Goal: Task Accomplishment & Management: Use online tool/utility

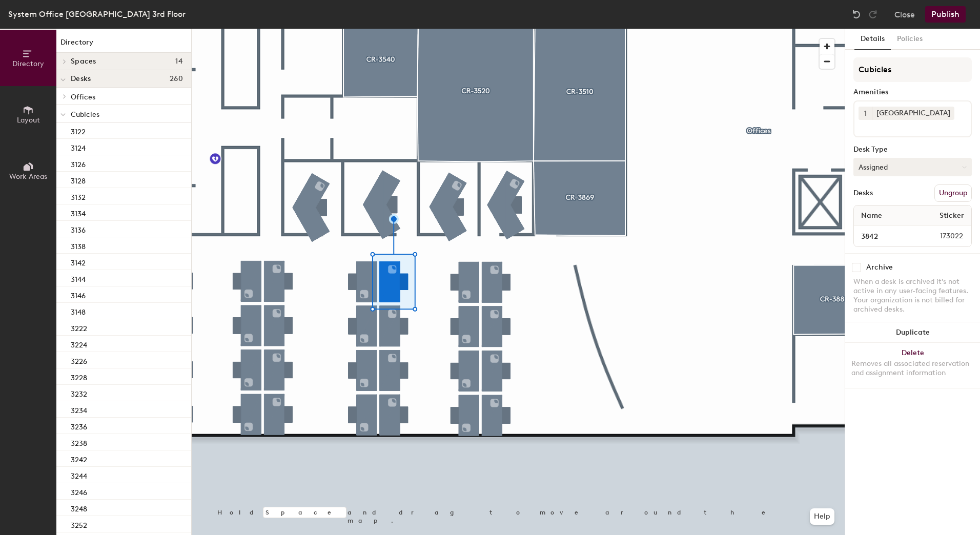
click at [965, 164] on button "Assigned" at bounding box center [913, 167] width 118 height 18
click at [894, 230] on div "Hoteled" at bounding box center [905, 229] width 103 height 15
click at [965, 163] on button "Assigned" at bounding box center [913, 167] width 118 height 18
click at [883, 227] on div "Hoteled" at bounding box center [905, 229] width 103 height 15
click at [967, 169] on button "Assigned" at bounding box center [913, 167] width 118 height 18
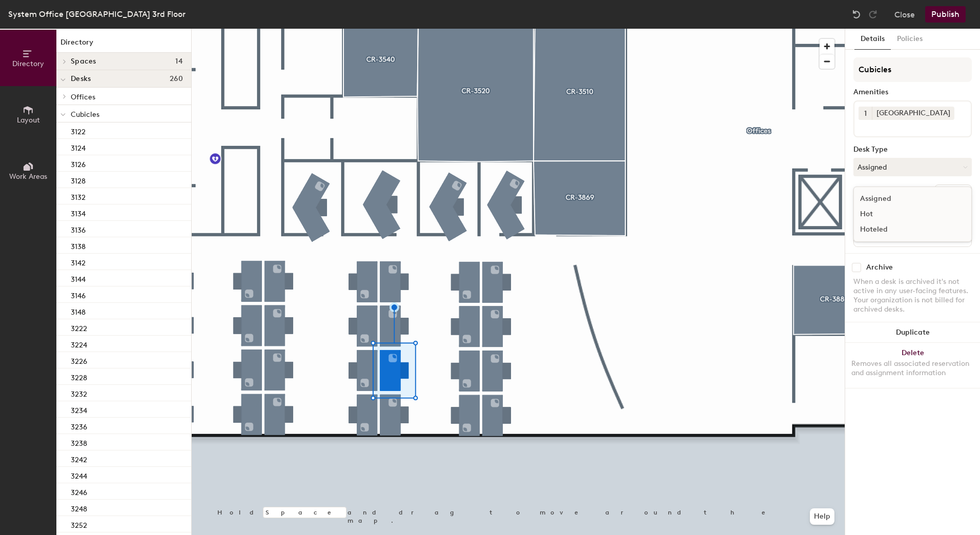
click at [892, 229] on div "Hoteled" at bounding box center [905, 229] width 103 height 15
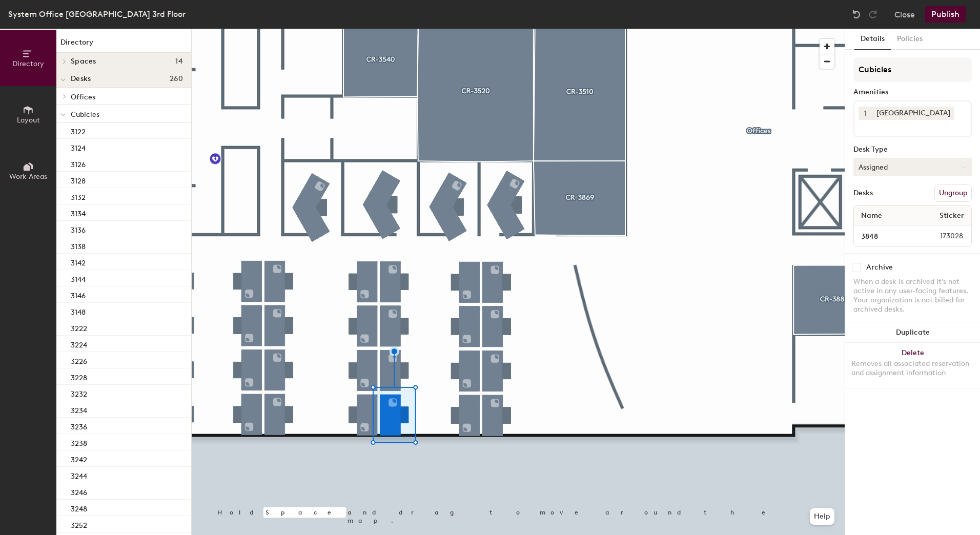
click at [962, 167] on button "Assigned" at bounding box center [913, 167] width 118 height 18
click at [891, 233] on div "Hoteled" at bounding box center [905, 229] width 103 height 15
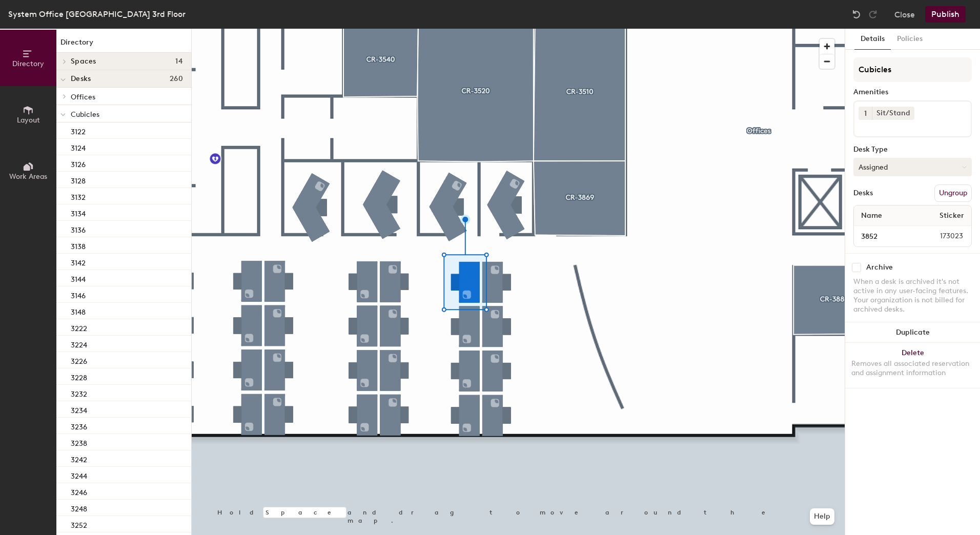
click at [962, 167] on icon at bounding box center [964, 167] width 5 height 5
click at [863, 227] on div "Hoteled" at bounding box center [905, 229] width 103 height 15
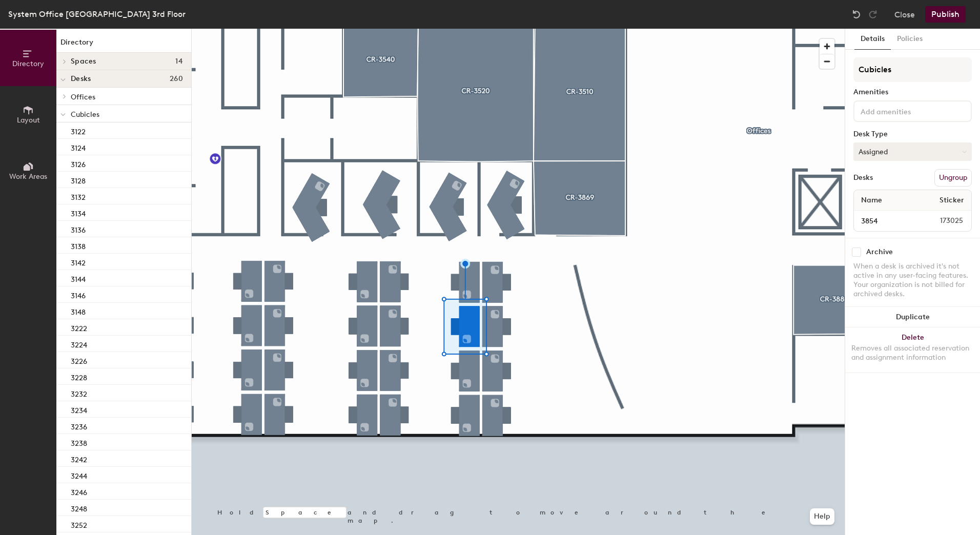
click at [966, 145] on button "Assigned" at bounding box center [913, 152] width 118 height 18
click at [878, 213] on div "Hoteled" at bounding box center [905, 214] width 103 height 15
click at [966, 152] on icon at bounding box center [964, 152] width 5 height 5
click at [882, 220] on div "Hoteled" at bounding box center [905, 214] width 103 height 15
click at [959, 149] on button "Assigned" at bounding box center [913, 152] width 118 height 18
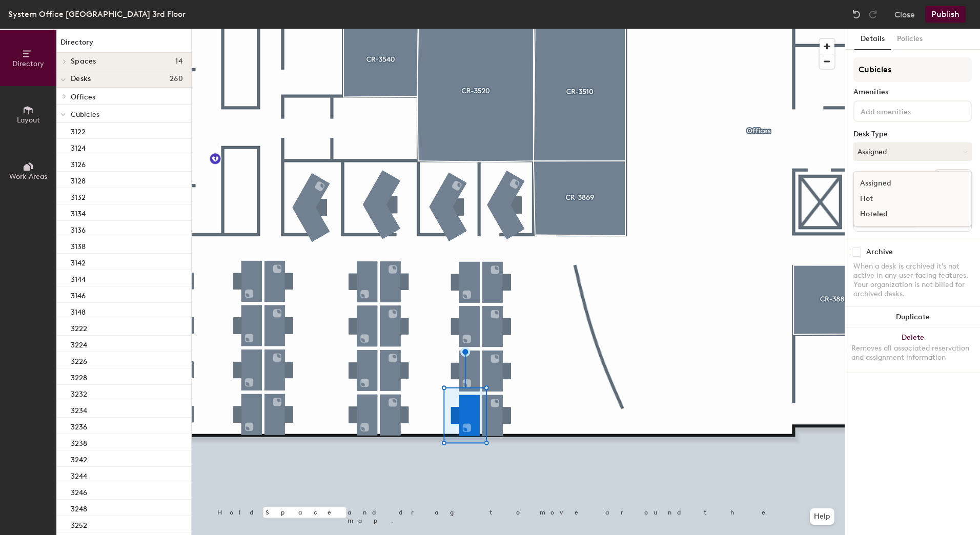
click at [874, 215] on div "Hoteled" at bounding box center [905, 214] width 103 height 15
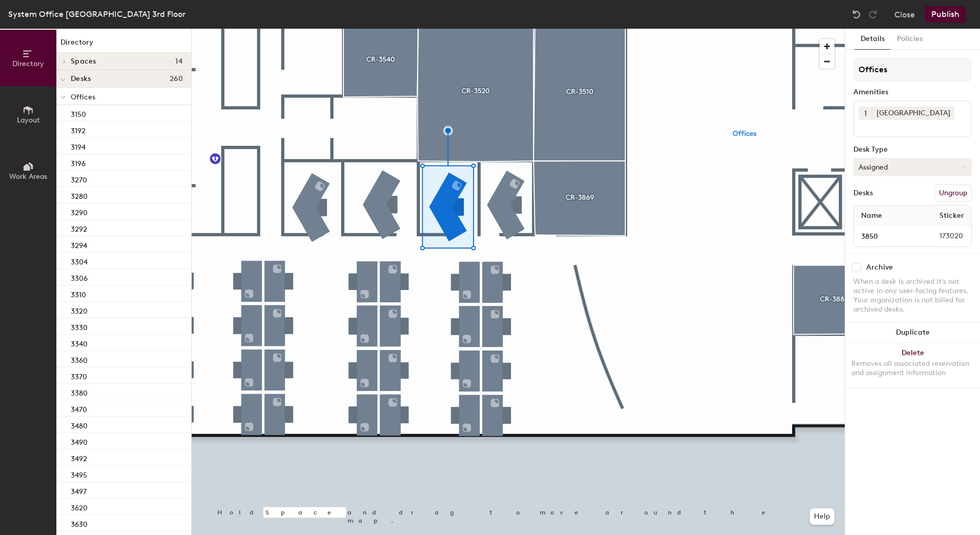
click at [963, 166] on icon at bounding box center [964, 167] width 5 height 5
click at [882, 224] on div "Hoteled" at bounding box center [905, 229] width 103 height 15
click at [944, 13] on button "Publish" at bounding box center [945, 14] width 40 height 16
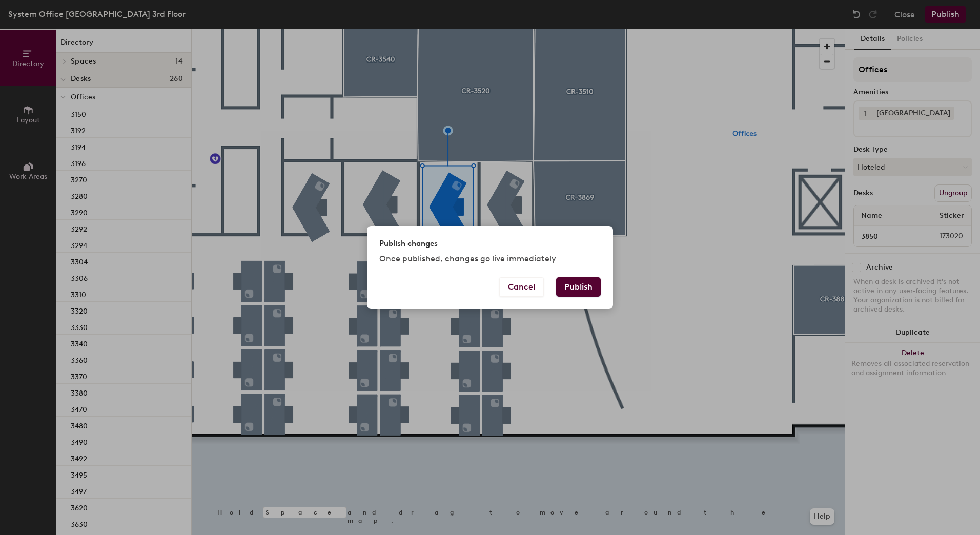
click at [589, 284] on button "Publish" at bounding box center [578, 286] width 45 height 19
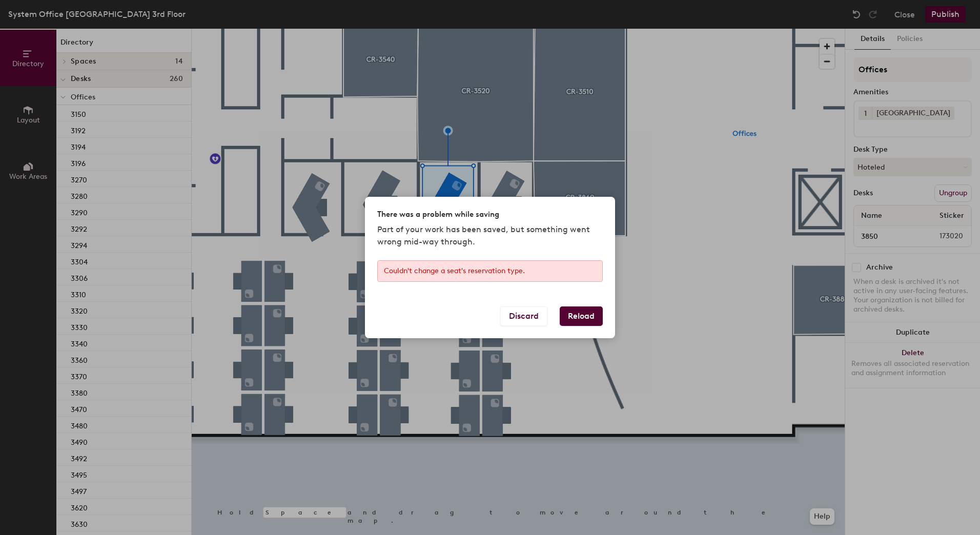
click at [576, 313] on button "Reload" at bounding box center [581, 316] width 43 height 19
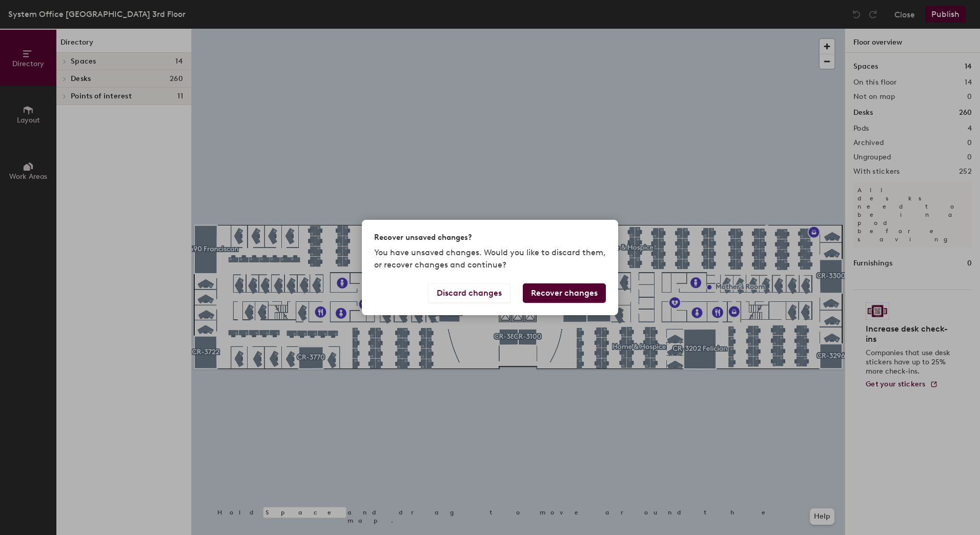
click at [536, 295] on button "Recover changes" at bounding box center [564, 292] width 83 height 19
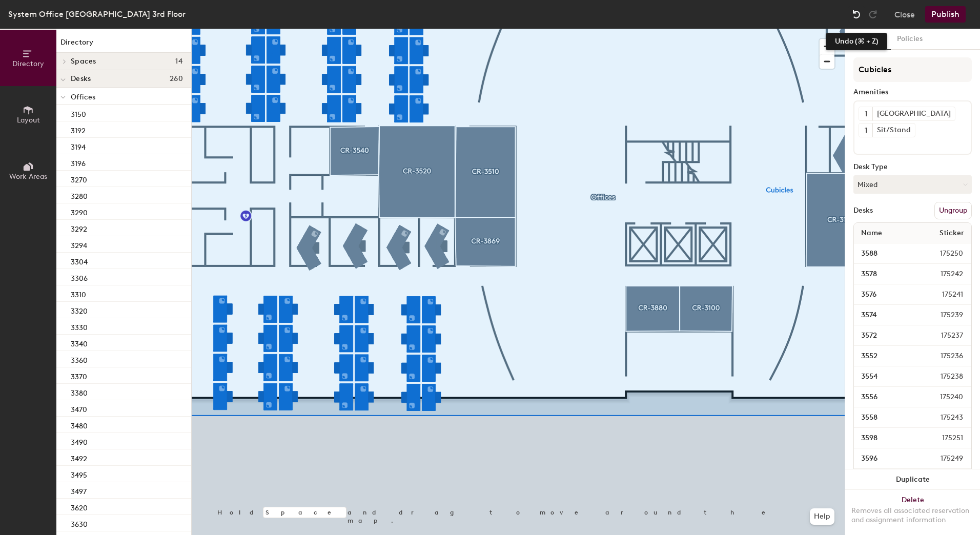
click at [854, 15] on img at bounding box center [856, 14] width 10 height 10
click at [861, 16] on img at bounding box center [856, 14] width 10 height 10
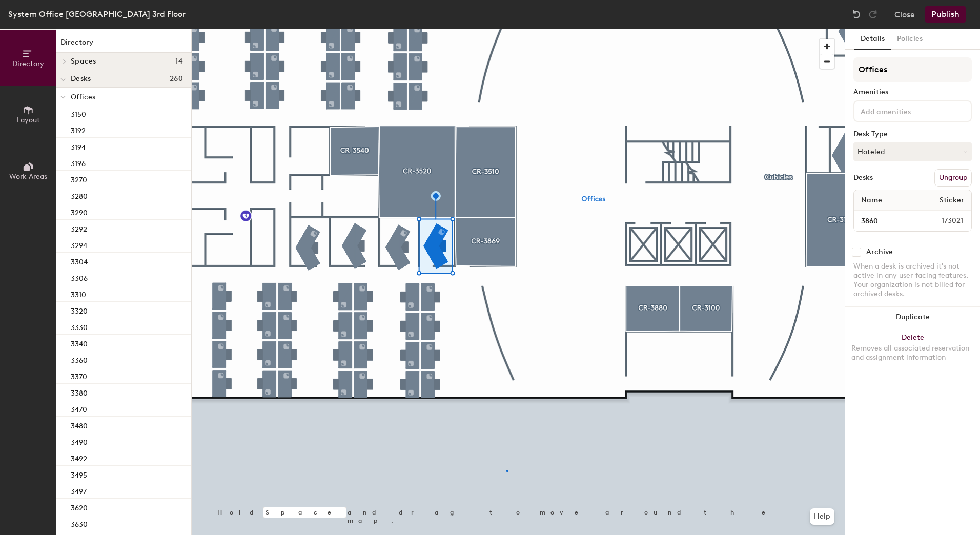
click at [508, 29] on div at bounding box center [518, 29] width 653 height 0
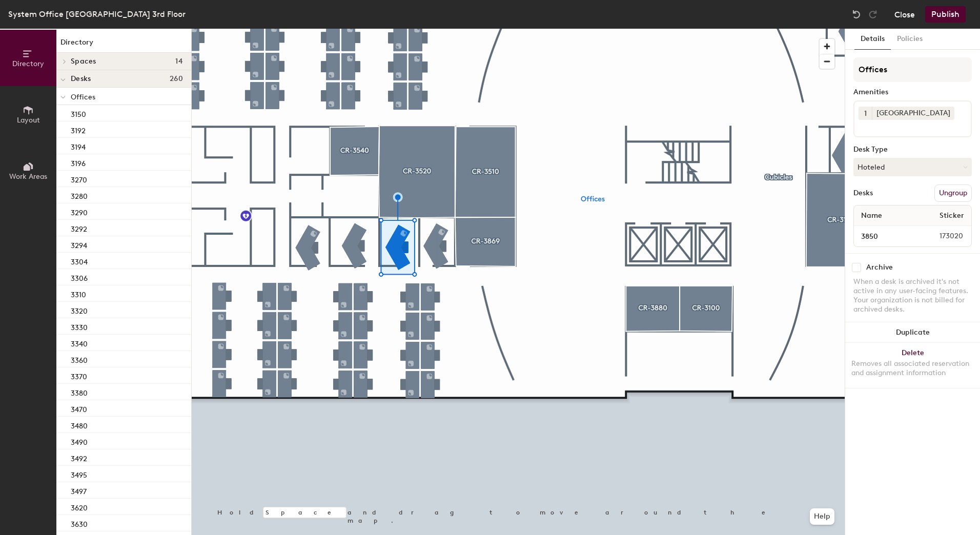
click at [906, 13] on button "Close" at bounding box center [905, 14] width 21 height 16
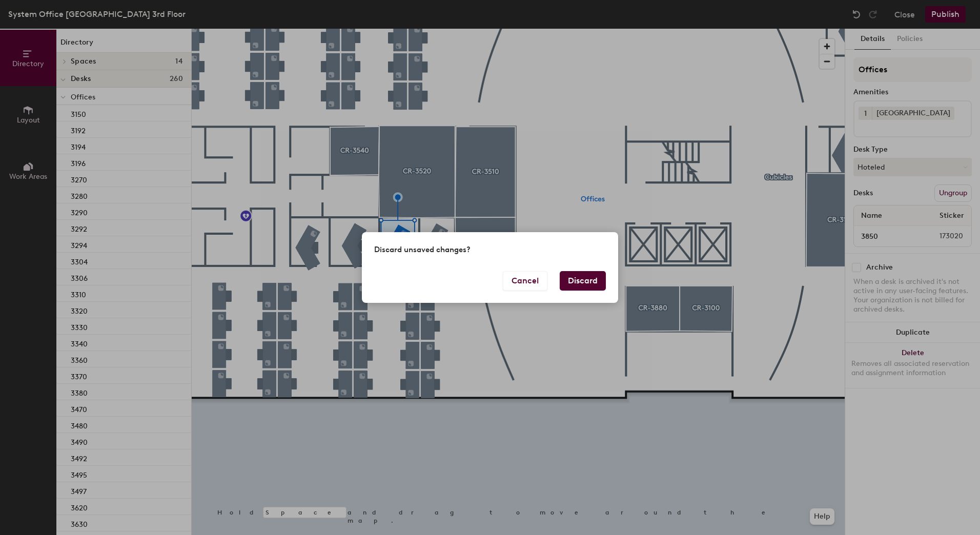
click at [590, 282] on button "Discard" at bounding box center [583, 280] width 46 height 19
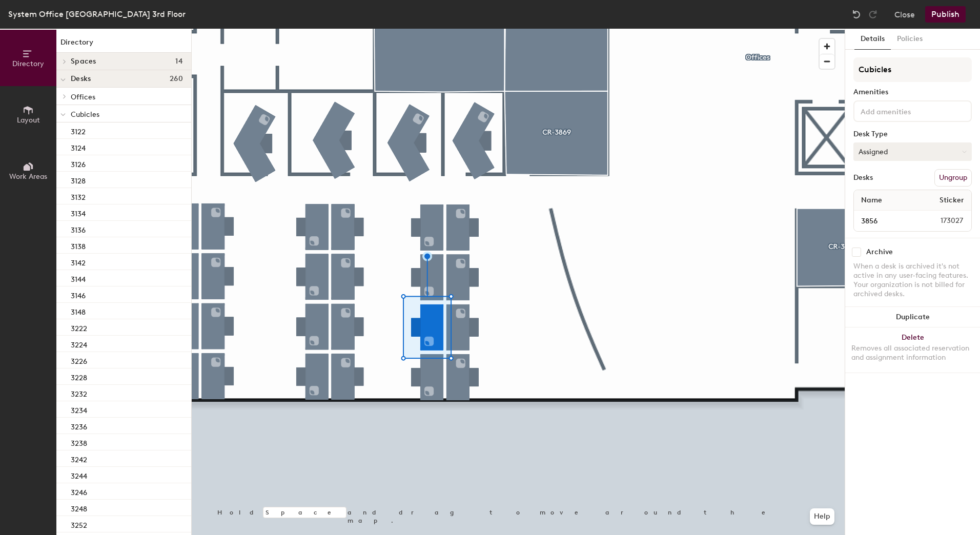
click at [964, 152] on icon at bounding box center [965, 152] width 4 height 2
click at [868, 217] on div "Hoteled" at bounding box center [905, 214] width 103 height 15
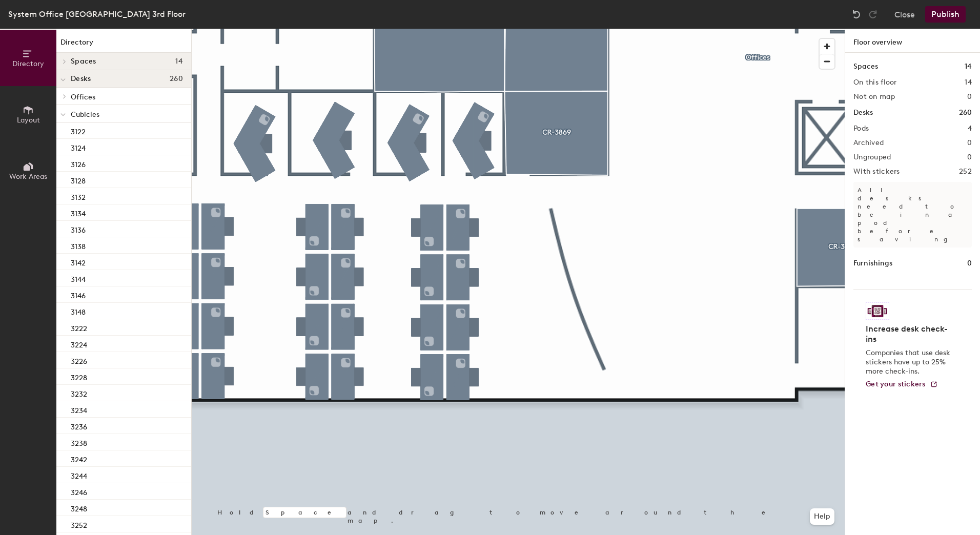
click at [941, 8] on button "Publish" at bounding box center [945, 14] width 40 height 16
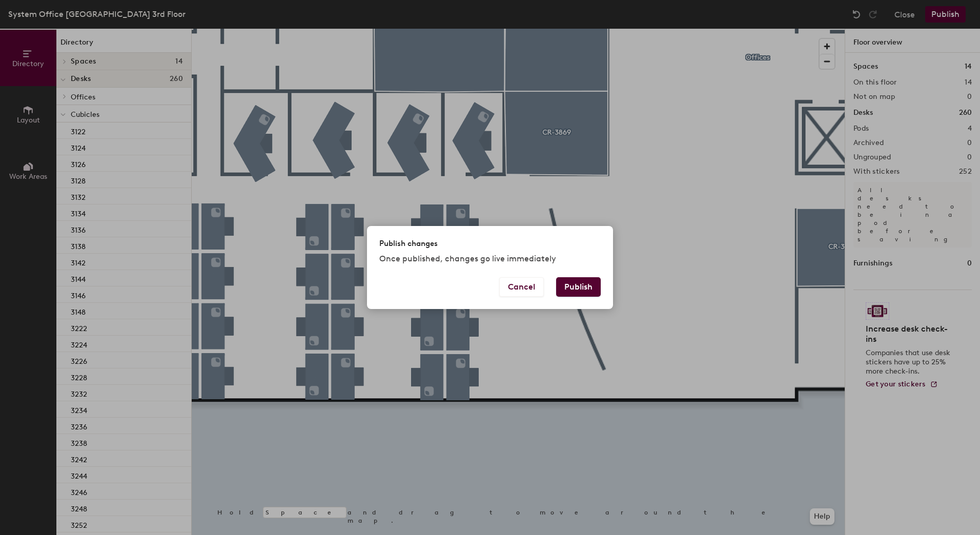
click at [586, 287] on button "Publish" at bounding box center [578, 286] width 45 height 19
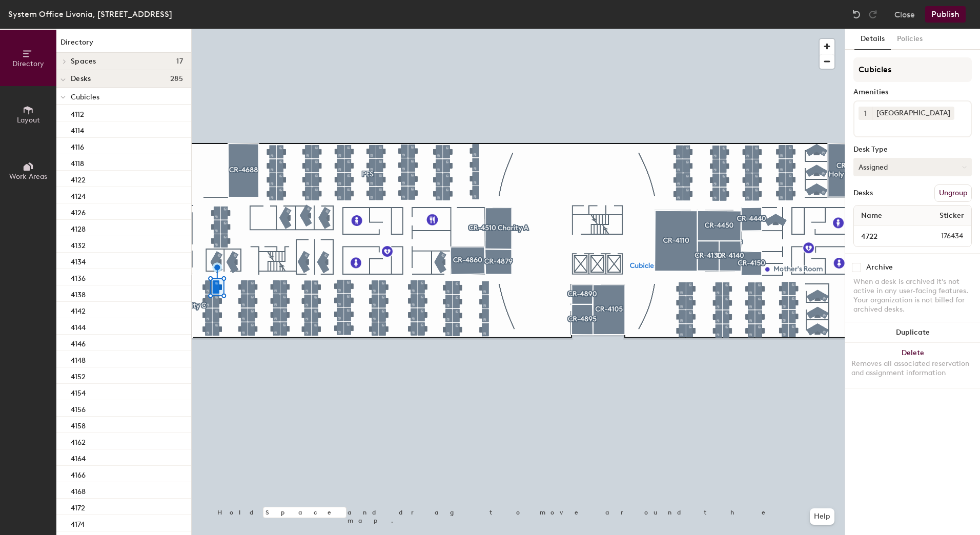
click at [966, 162] on button "Assigned" at bounding box center [913, 167] width 118 height 18
click at [885, 226] on div "Hoteled" at bounding box center [905, 229] width 103 height 15
click at [944, 13] on button "Publish" at bounding box center [945, 14] width 40 height 16
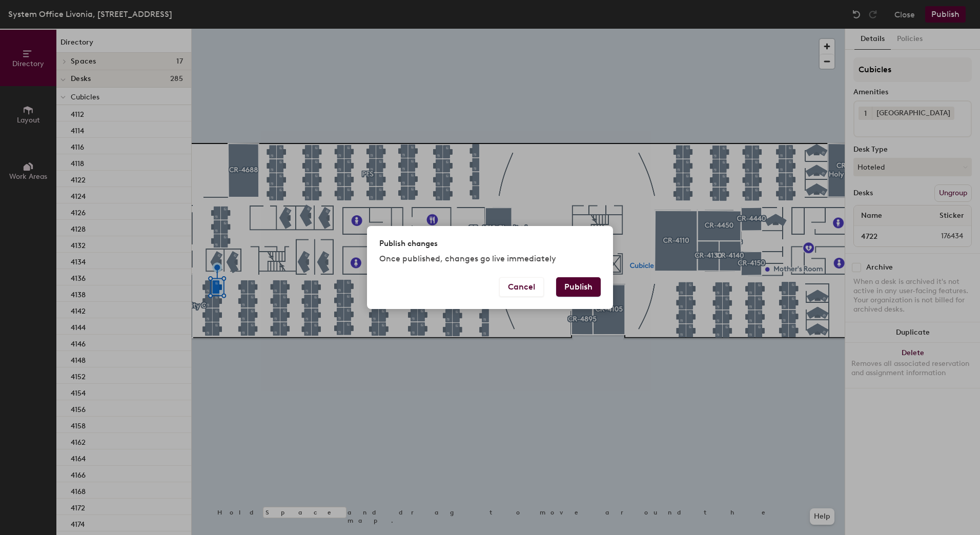
click at [586, 290] on button "Publish" at bounding box center [578, 286] width 45 height 19
